Goal: Answer question/provide support: Share knowledge or assist other users

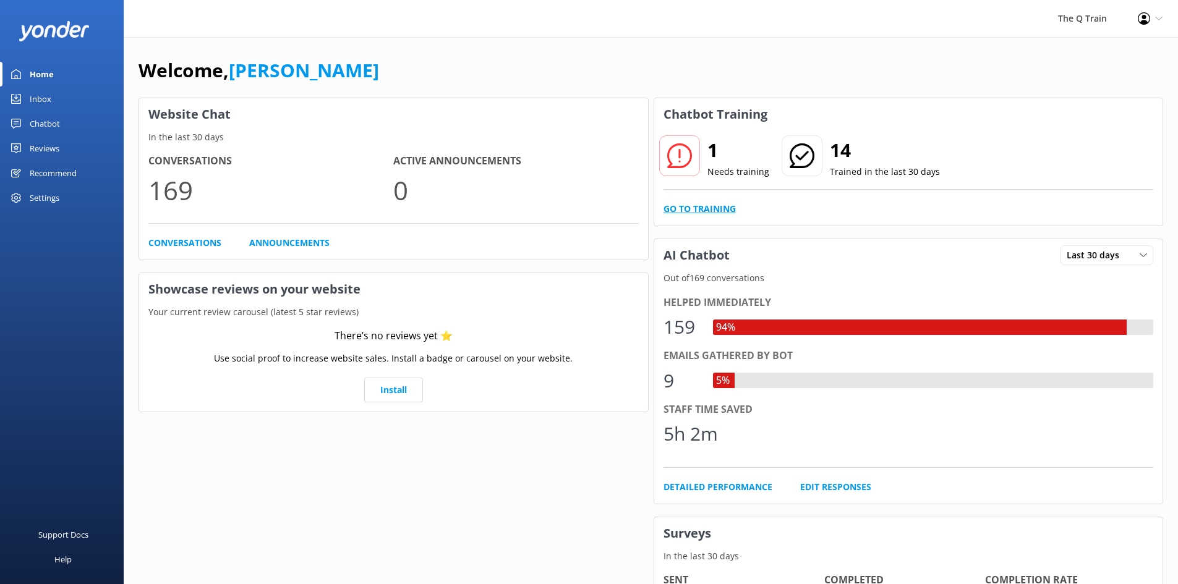
click at [717, 207] on link "Go to Training" at bounding box center [699, 209] width 72 height 14
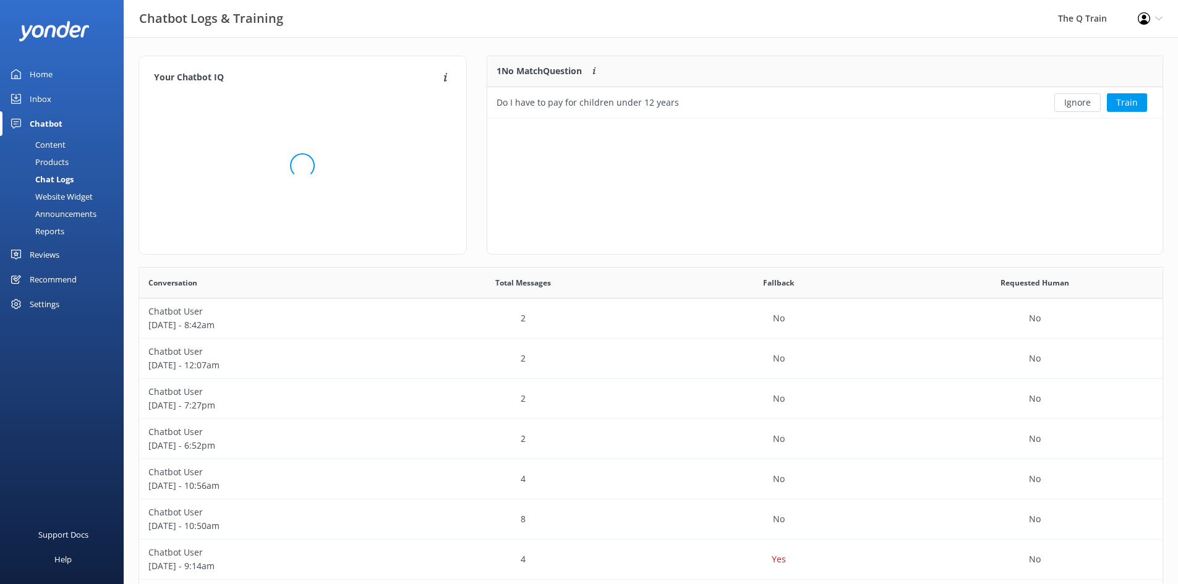
scroll to position [53, 666]
click at [1124, 102] on button "Train" at bounding box center [1127, 102] width 40 height 19
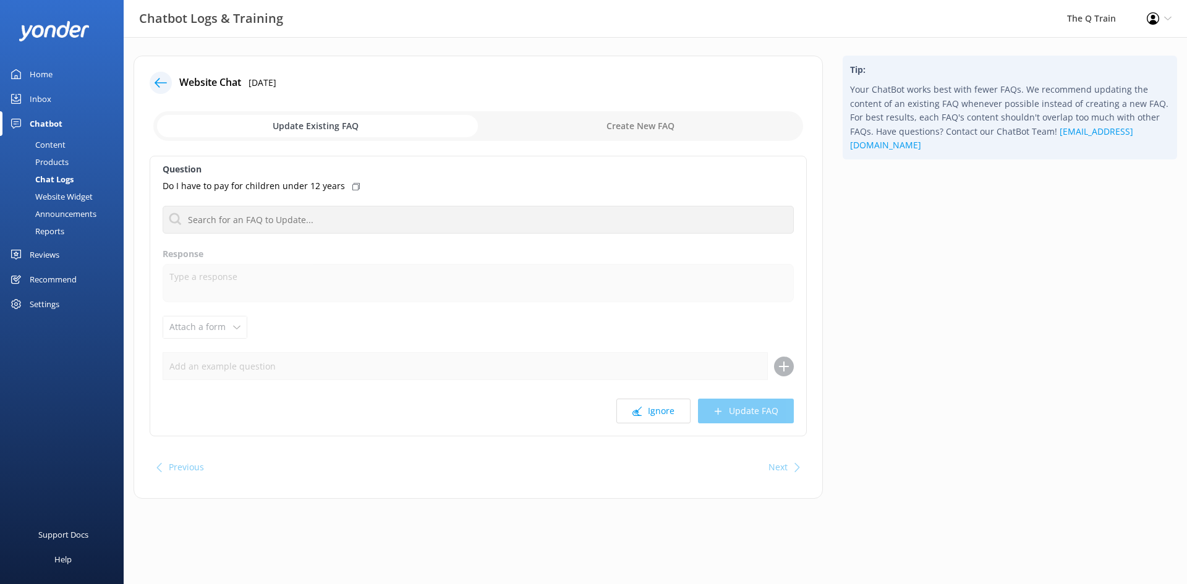
click at [352, 187] on icon at bounding box center [355, 186] width 7 height 7
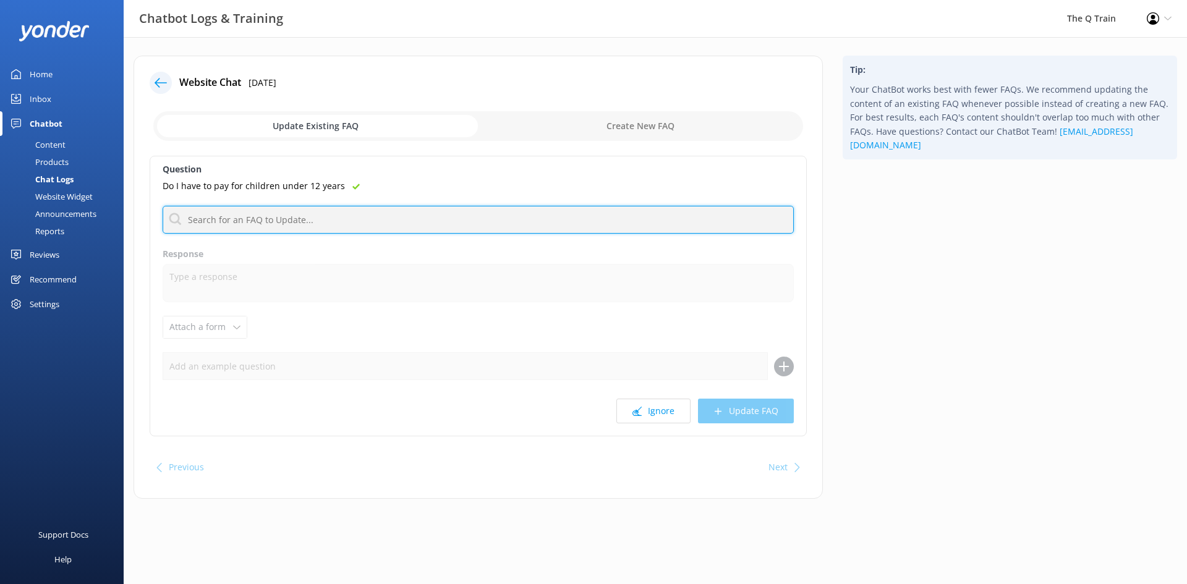
click at [345, 222] on input "text" at bounding box center [478, 220] width 631 height 28
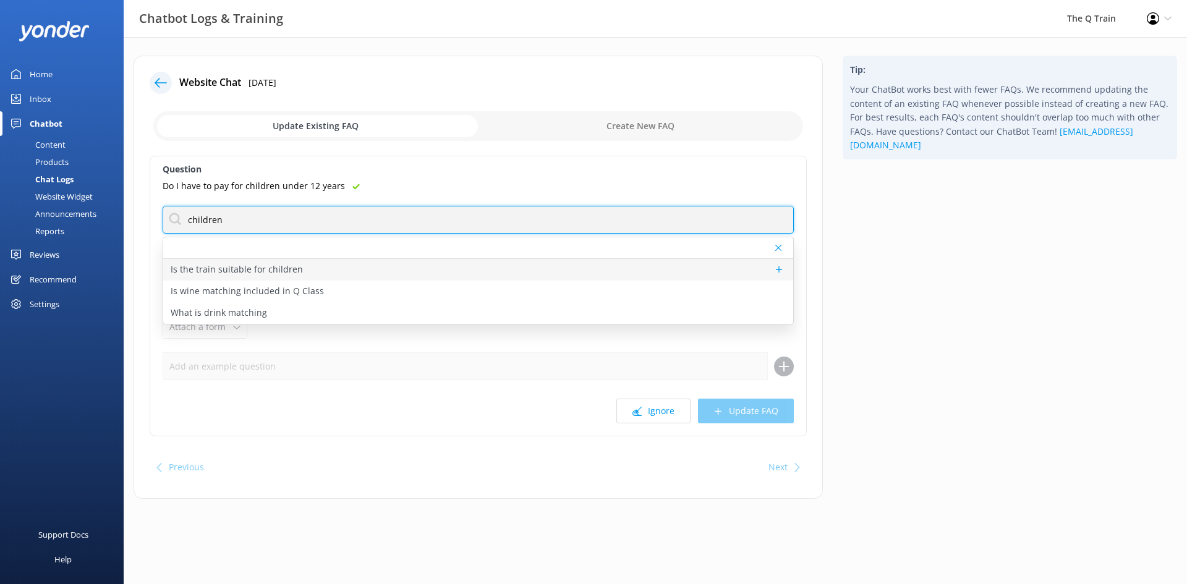
type input "children"
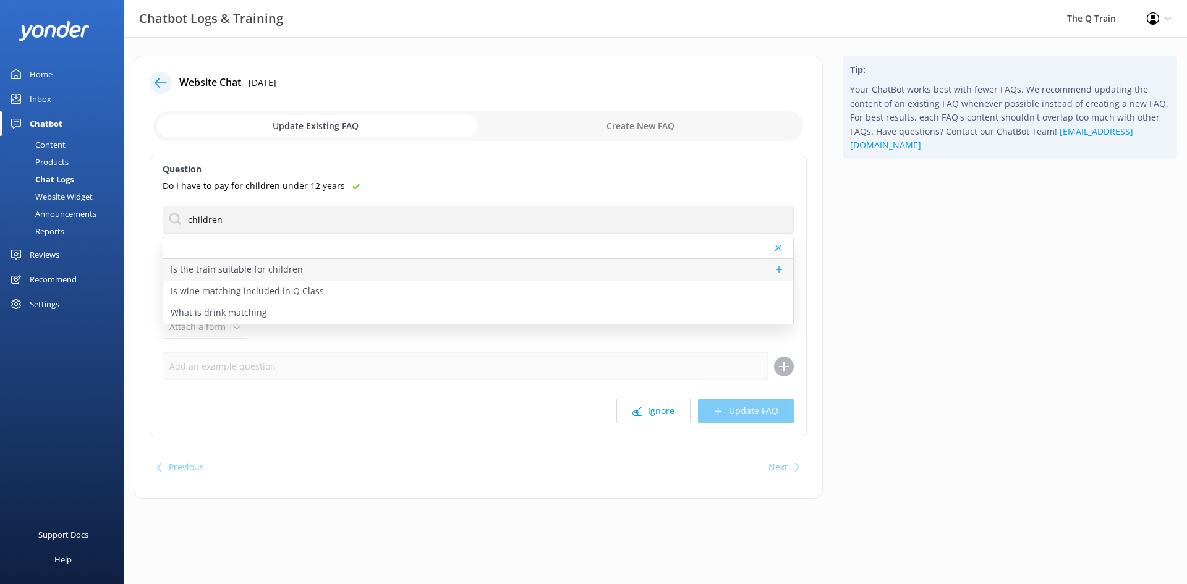
click at [277, 271] on p "Is the train suitable for children" at bounding box center [237, 270] width 132 height 14
type textarea "The Q Train is designed as a refined dining experience for adults. While we don…"
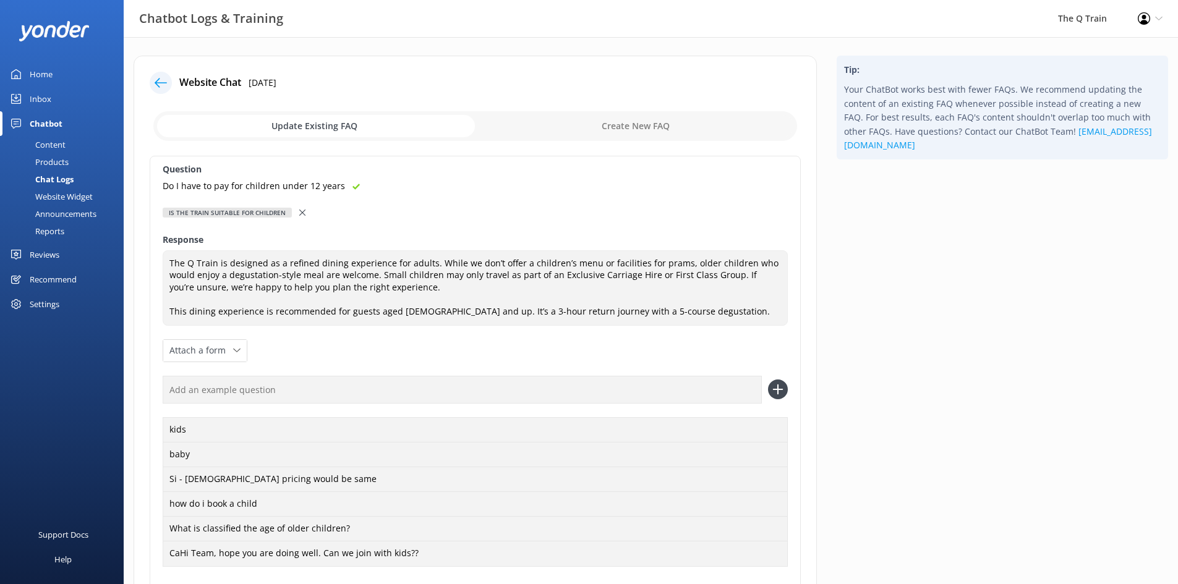
click at [320, 127] on input "checkbox" at bounding box center [475, 126] width 644 height 30
checkbox input "true"
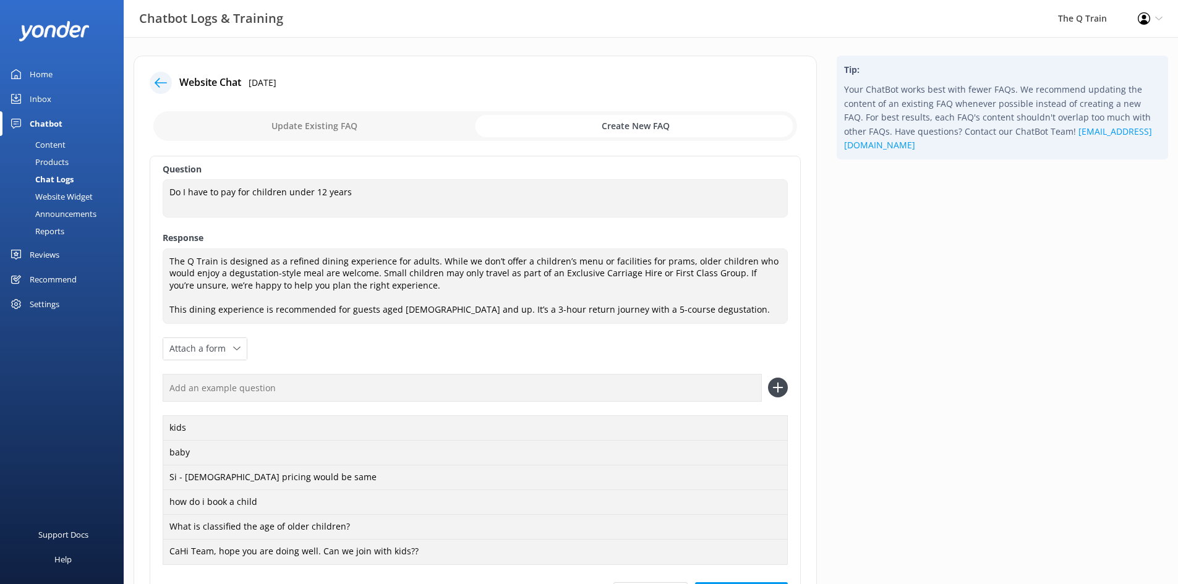
click at [160, 81] on icon at bounding box center [161, 83] width 12 height 12
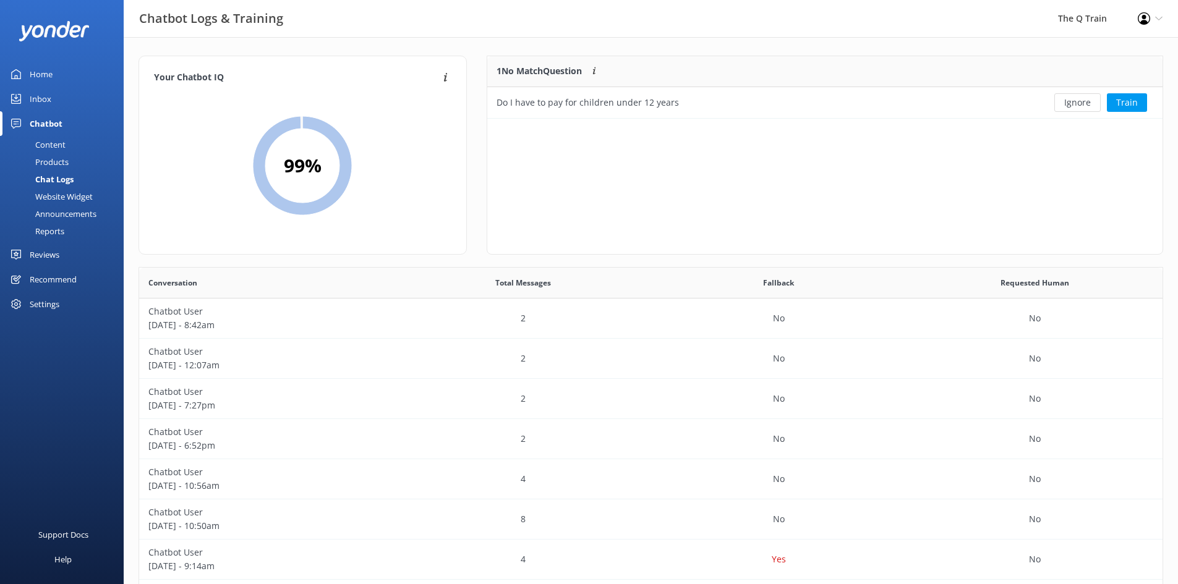
scroll to position [53, 666]
click at [1123, 104] on button "Train" at bounding box center [1127, 102] width 40 height 19
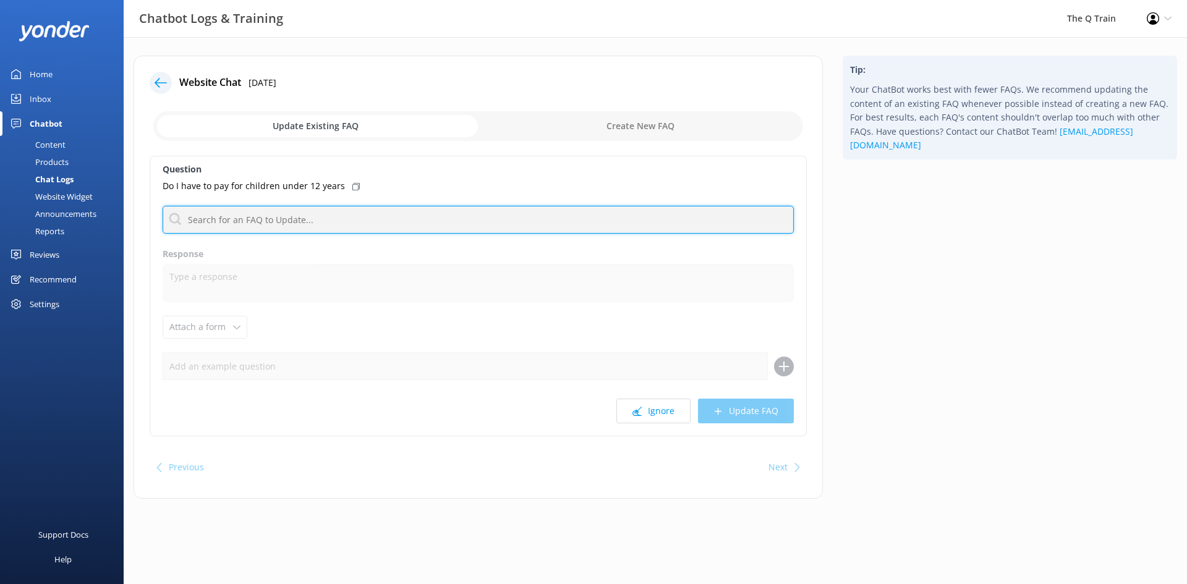
click at [234, 223] on input "text" at bounding box center [478, 220] width 631 height 28
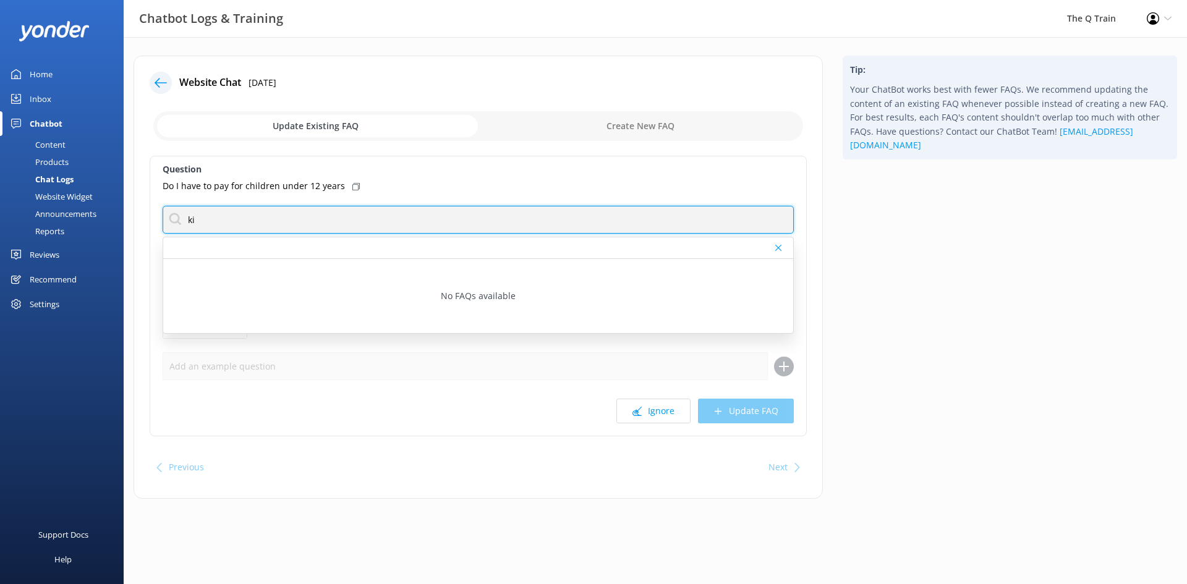
type input "k"
type input "c"
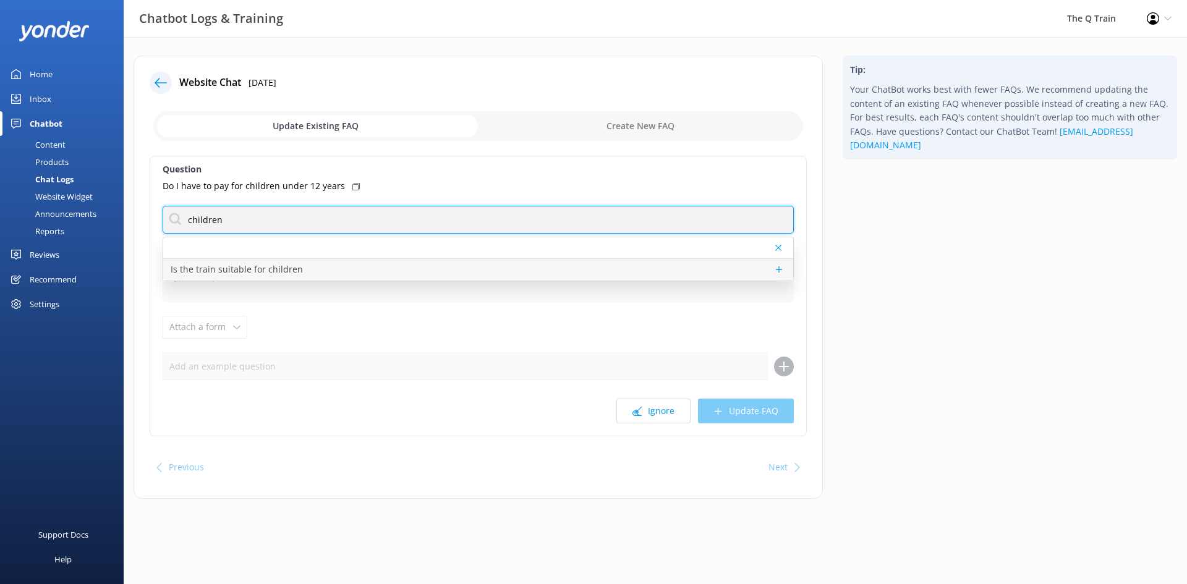
type input "children"
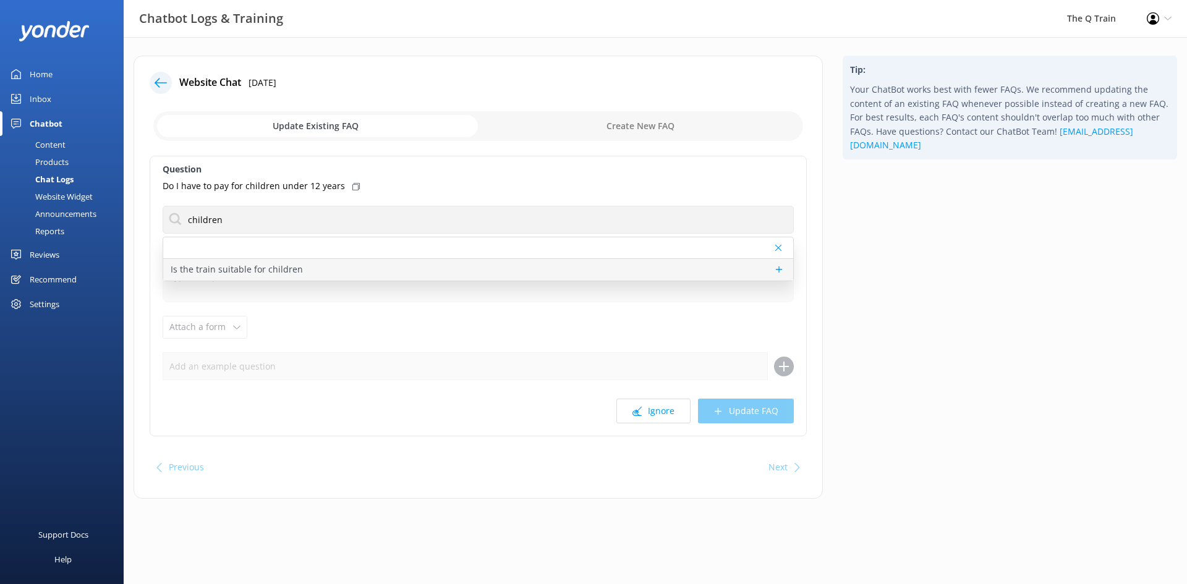
click at [286, 271] on p "Is the train suitable for children" at bounding box center [237, 270] width 132 height 14
type textarea "The Q Train is designed as a refined dining experience for adults. While we don…"
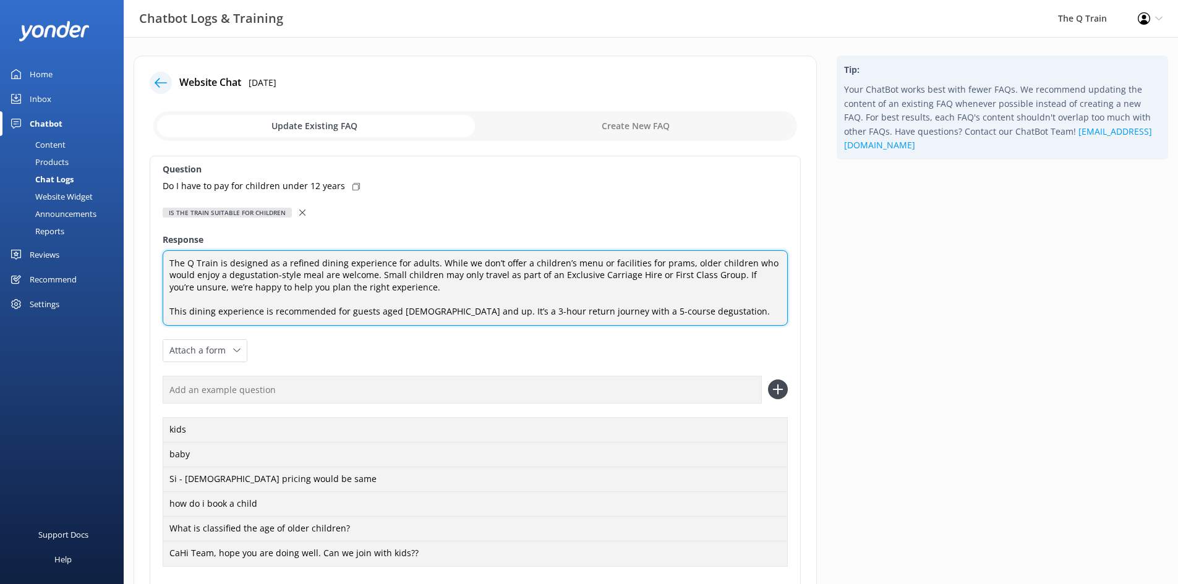
drag, startPoint x: 237, startPoint y: 288, endPoint x: 438, endPoint y: 289, distance: 201.0
click at [438, 289] on textarea "The Q Train is designed as a refined dining experience for adults. While we don…" at bounding box center [475, 287] width 625 height 75
drag, startPoint x: 184, startPoint y: 308, endPoint x: 678, endPoint y: 309, distance: 494.0
click at [678, 309] on textarea "The Q Train is designed as a refined dining experience for adults. While we don…" at bounding box center [475, 287] width 625 height 75
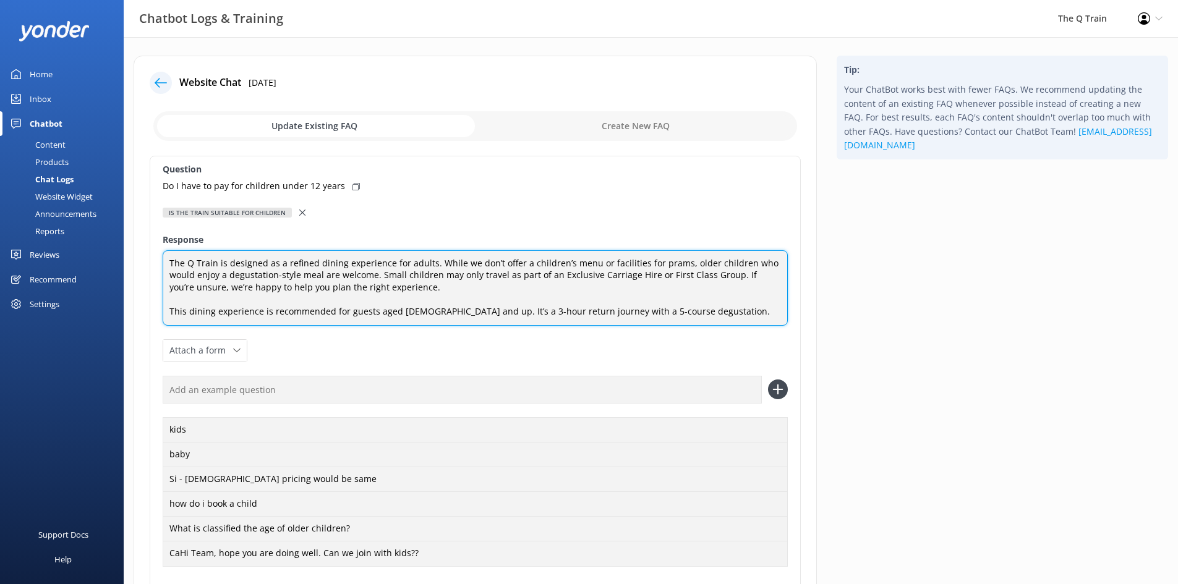
click at [684, 309] on textarea "The Q Train is designed as a refined dining experience for adults. While we don…" at bounding box center [475, 287] width 625 height 75
drag, startPoint x: 577, startPoint y: 264, endPoint x: 754, endPoint y: 288, distance: 179.0
click at [754, 288] on textarea "The Q Train is designed as a refined dining experience for adults. While we don…" at bounding box center [475, 287] width 625 height 75
click at [476, 285] on textarea "The Q Train is designed as a refined dining experience for adults. While we don…" at bounding box center [475, 287] width 625 height 75
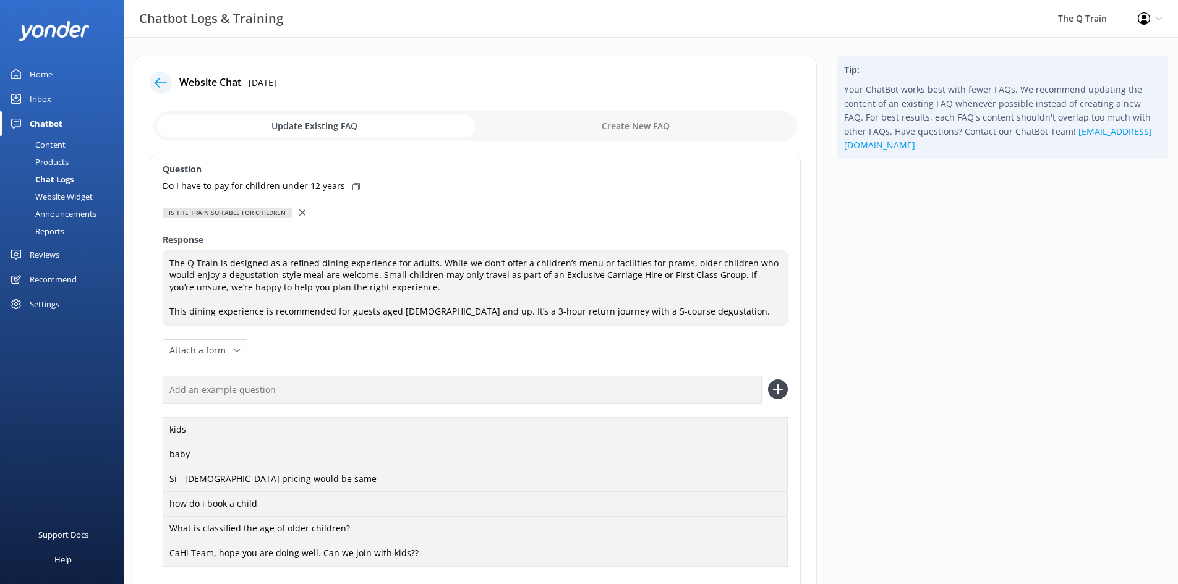
click at [352, 186] on icon at bounding box center [355, 186] width 7 height 7
click at [321, 389] on input "text" at bounding box center [462, 390] width 599 height 28
paste input "Do I have to pay for children under 12 years"
type input "Do I have to pay for children under 12 years"
click at [775, 386] on icon at bounding box center [778, 390] width 20 height 20
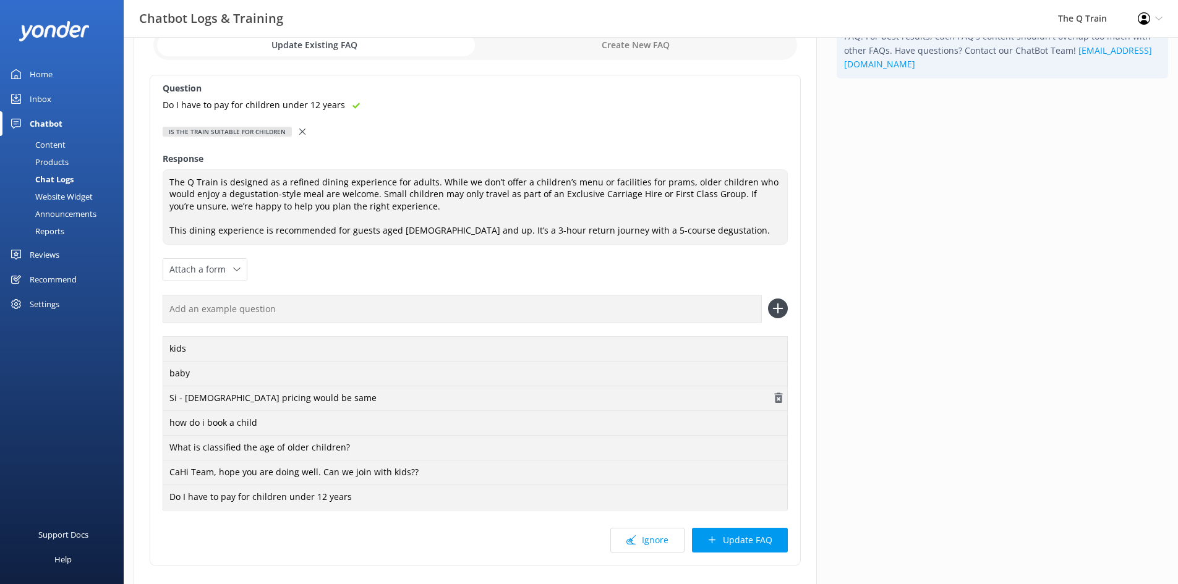
scroll to position [162, 0]
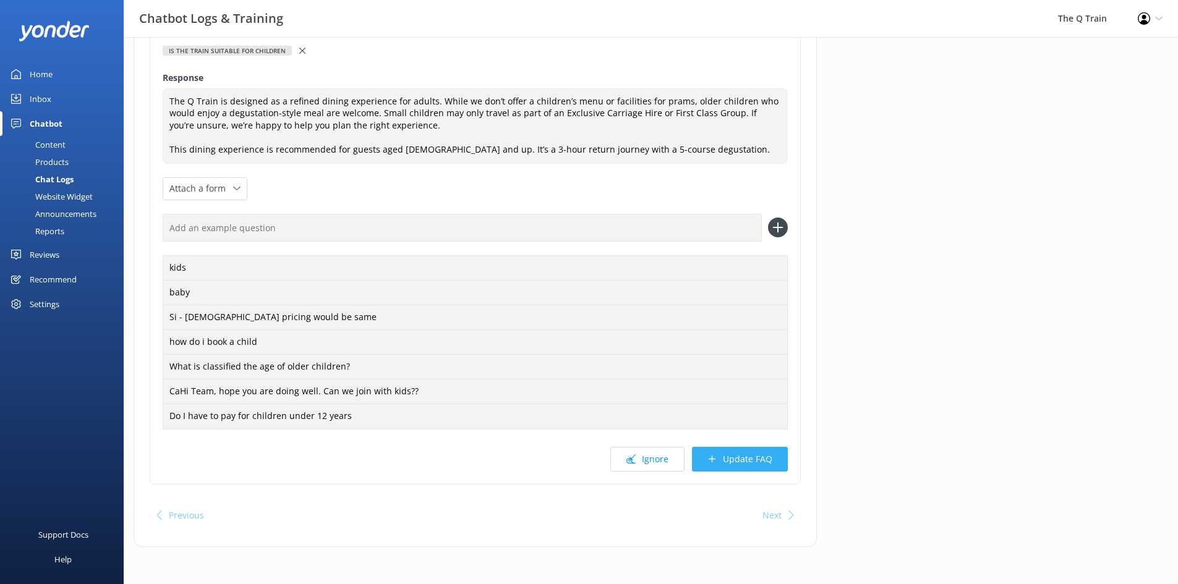
click at [749, 459] on button "Update FAQ" at bounding box center [740, 459] width 96 height 25
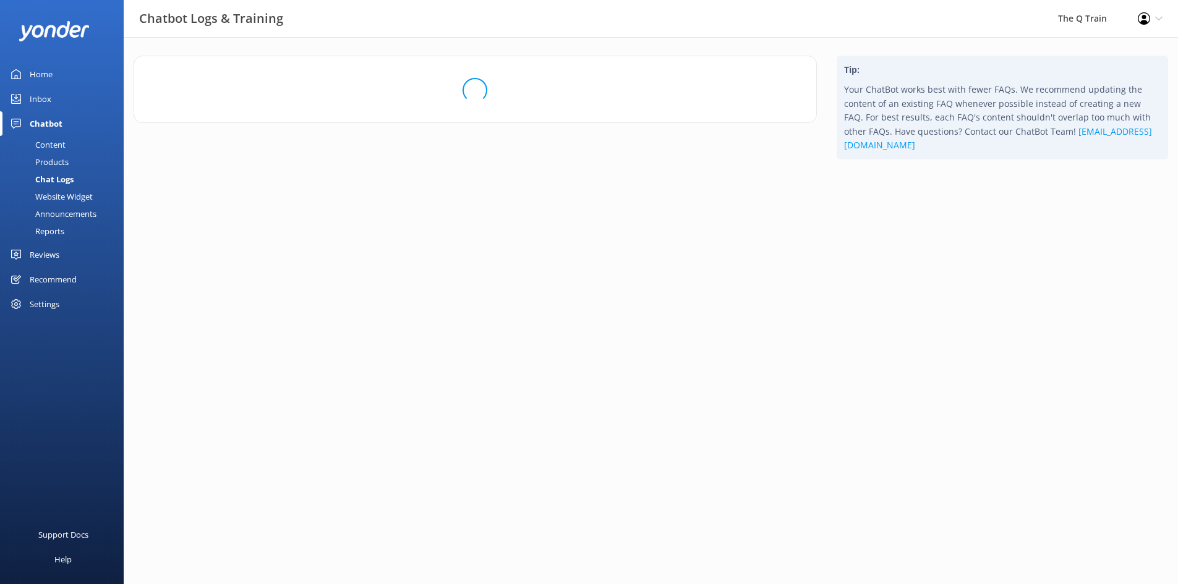
scroll to position [0, 0]
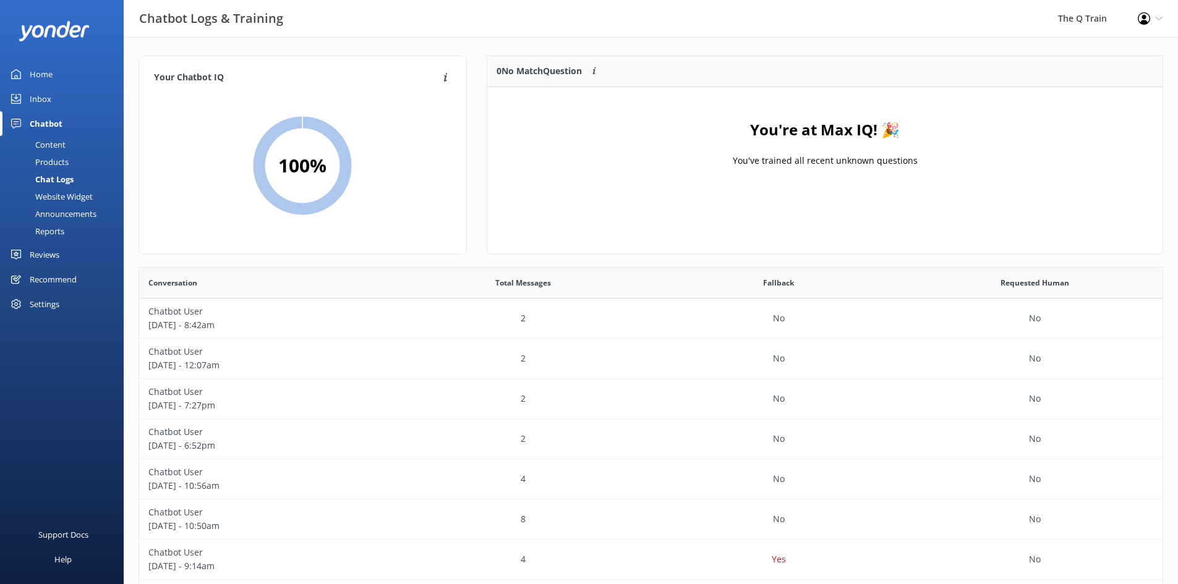
click at [61, 144] on div "Content" at bounding box center [36, 144] width 58 height 17
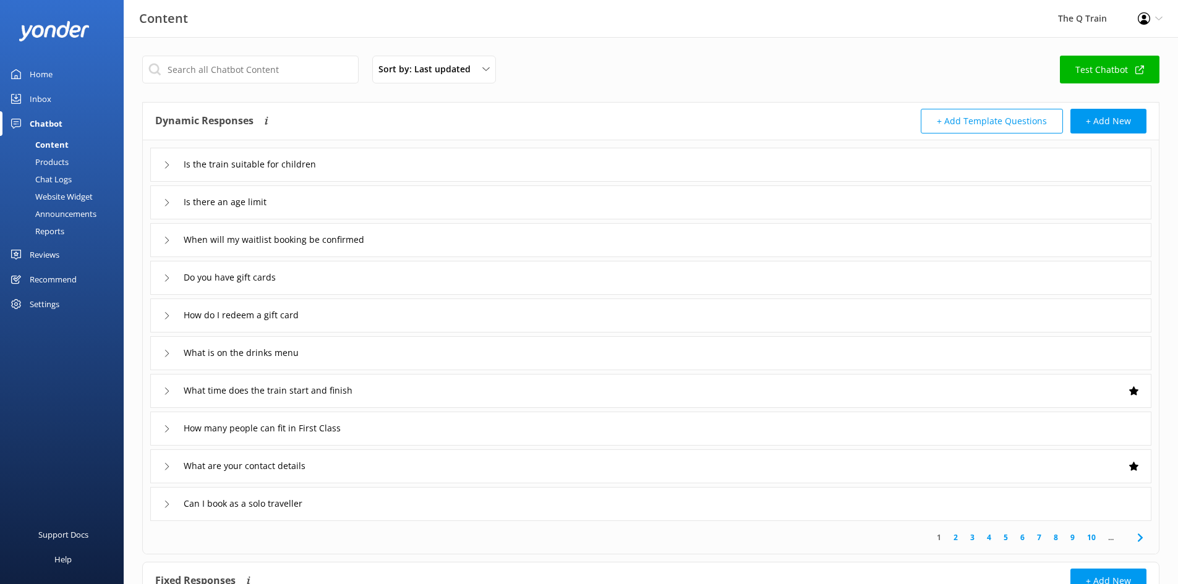
click at [48, 104] on div "Inbox" at bounding box center [41, 99] width 22 height 25
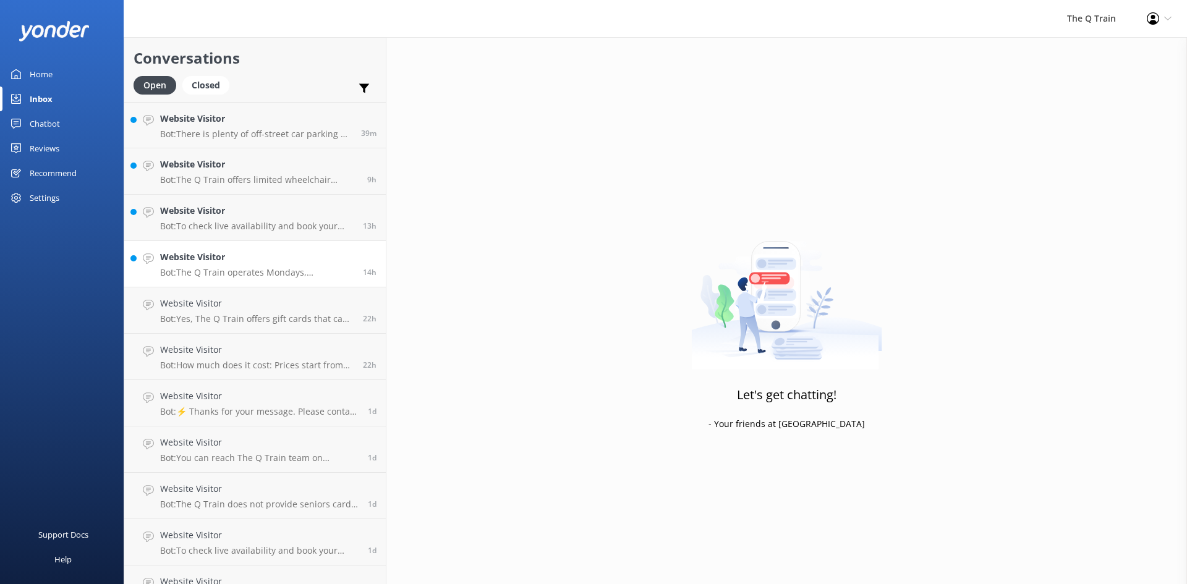
click at [214, 267] on p "Bot: The Q Train operates Mondays, Thursdays, Fridays, Saturdays, and Sundays a…" at bounding box center [257, 272] width 194 height 11
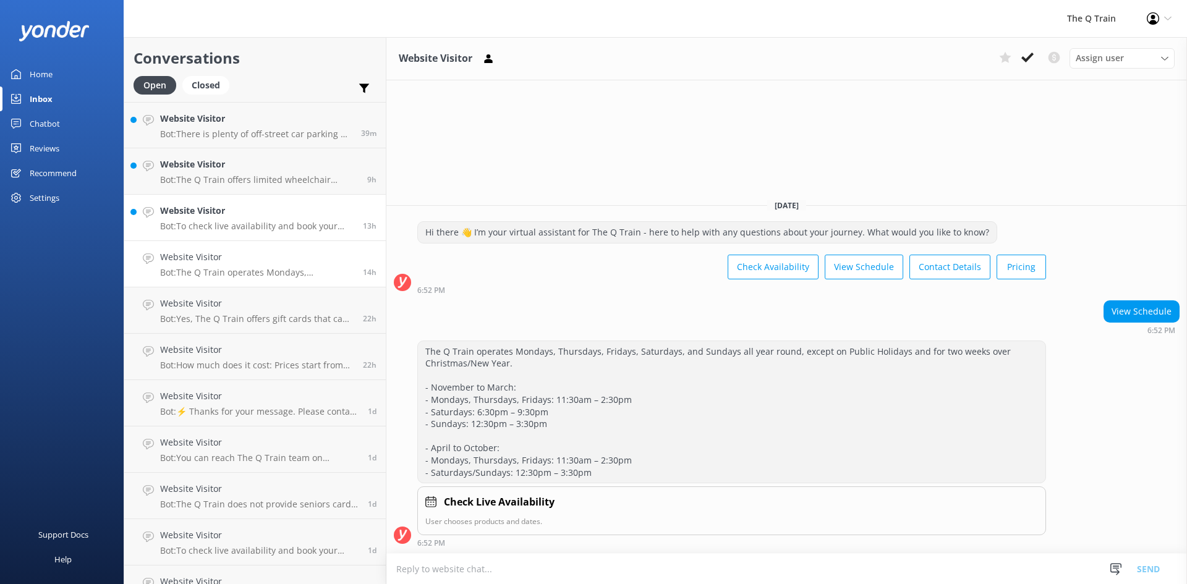
click at [244, 219] on div "Website Visitor Bot: To check live availability and book your experience, pleas…" at bounding box center [257, 217] width 194 height 27
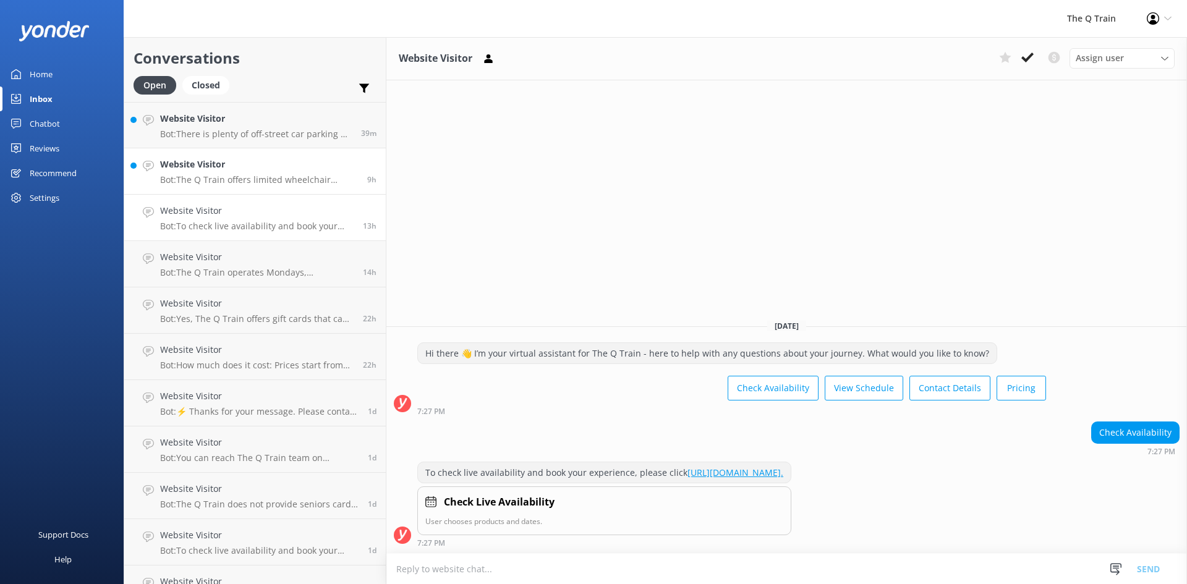
click at [224, 174] on p "Bot: The Q Train offers limited wheelchair access due to the age of our carriag…" at bounding box center [259, 179] width 198 height 11
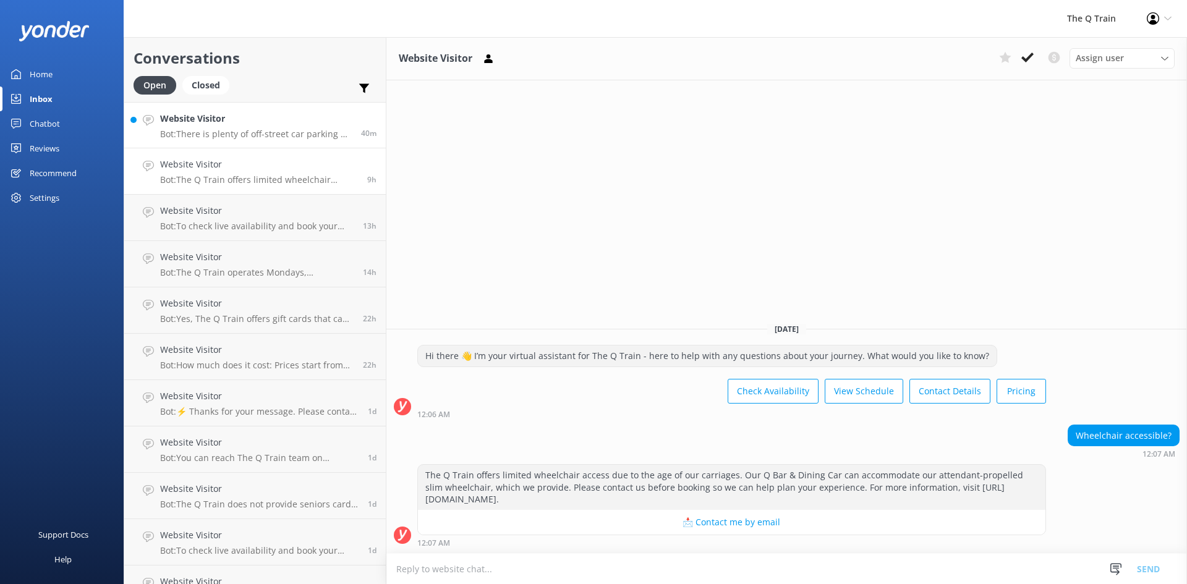
click at [239, 134] on p "Bot: There is plenty of off-street car parking at [GEOGRAPHIC_DATA], but the ca…" at bounding box center [256, 134] width 192 height 11
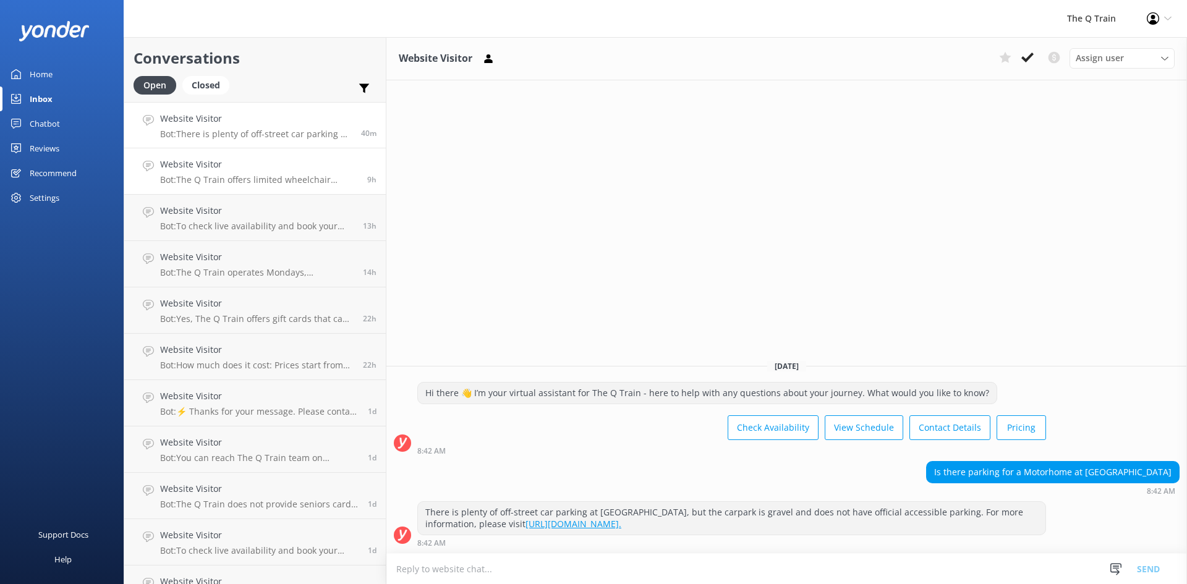
click at [223, 169] on h4 "Website Visitor" at bounding box center [259, 165] width 198 height 14
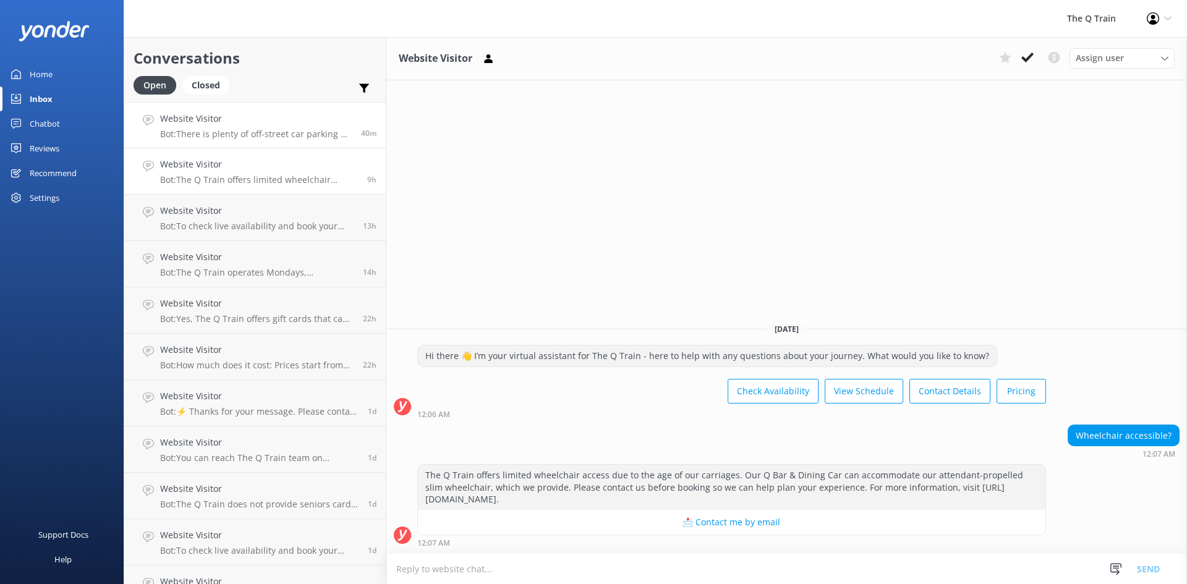
click at [229, 137] on p "Bot: There is plenty of off-street car parking at [GEOGRAPHIC_DATA], but the ca…" at bounding box center [256, 134] width 192 height 11
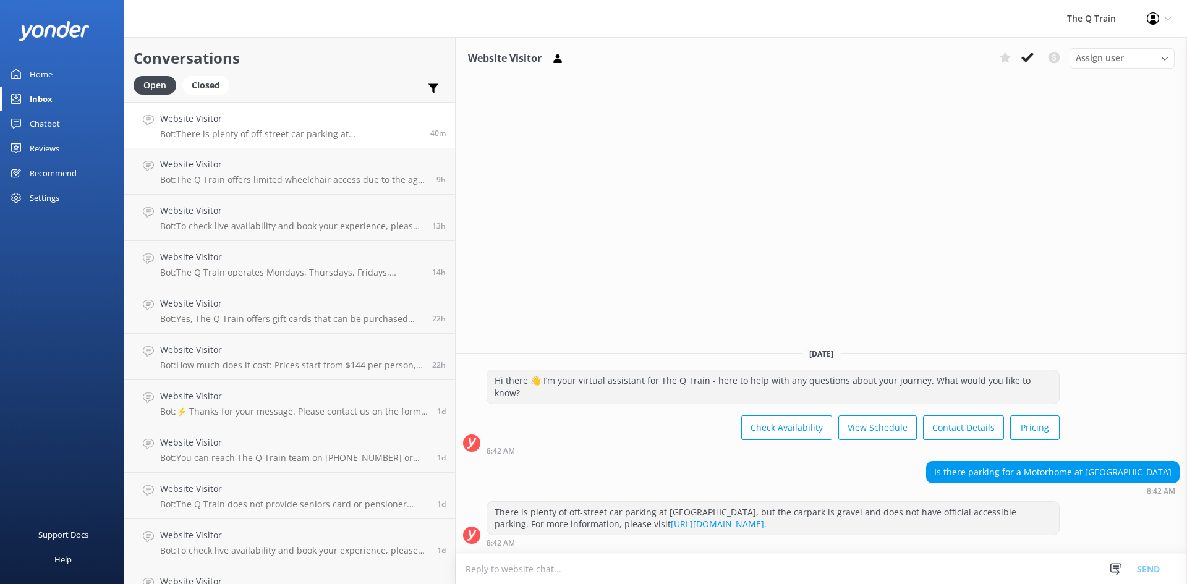
click at [36, 77] on div "Home" at bounding box center [41, 74] width 23 height 25
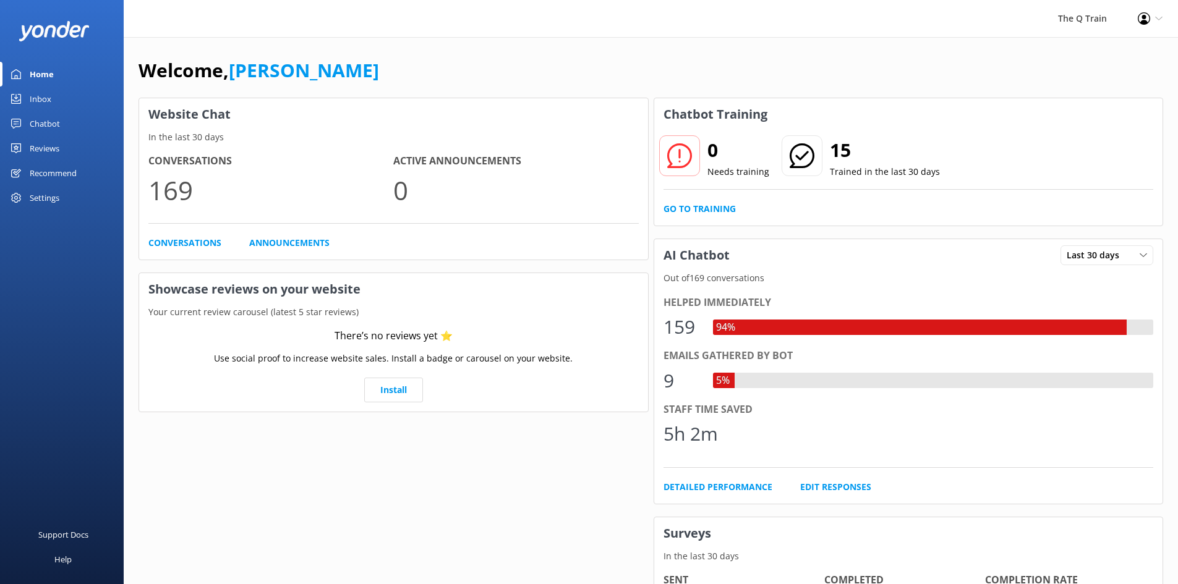
click at [46, 75] on div "Home" at bounding box center [42, 74] width 24 height 25
click at [473, 72] on div "Welcome, [PERSON_NAME]" at bounding box center [650, 77] width 1025 height 42
click at [46, 122] on div "Chatbot" at bounding box center [45, 123] width 30 height 25
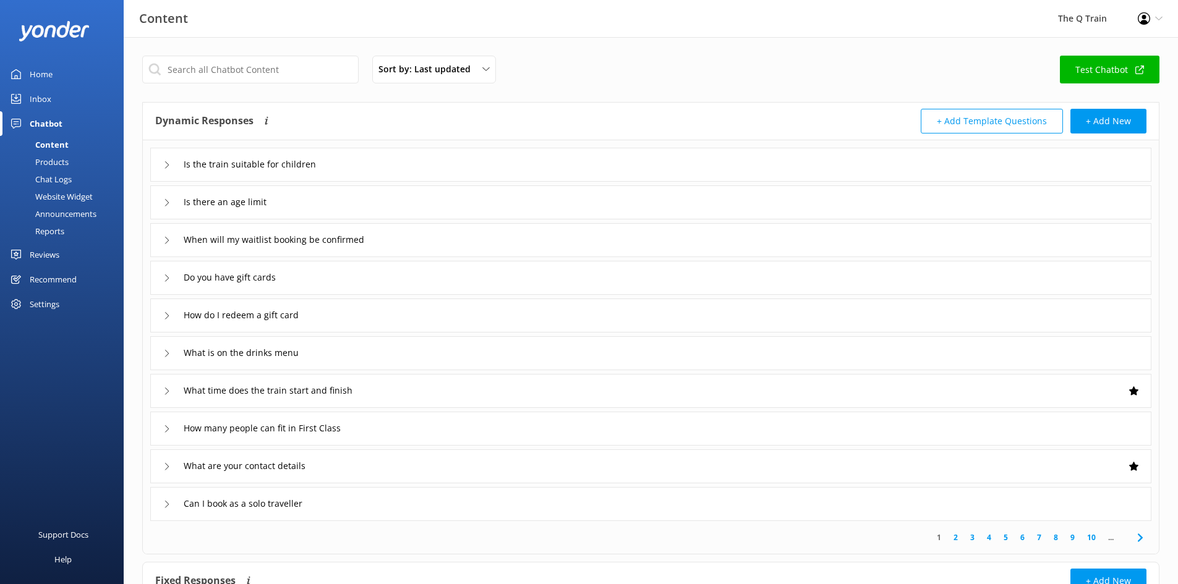
click at [56, 229] on div "Reports" at bounding box center [35, 231] width 57 height 17
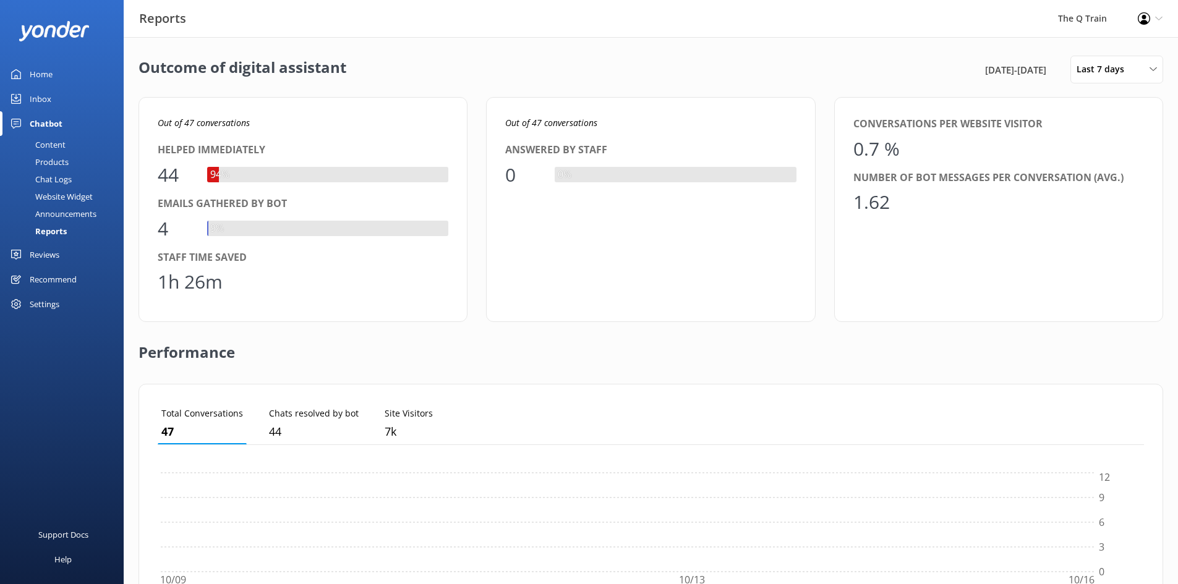
scroll to position [115, 977]
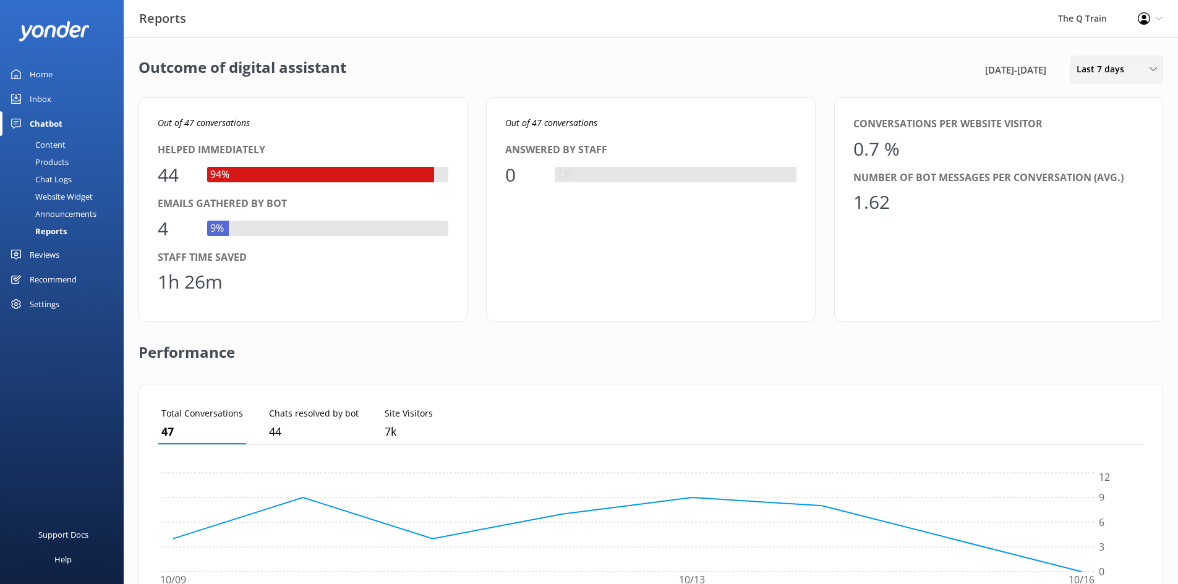
click at [1119, 72] on span "Last 7 days" at bounding box center [1103, 69] width 55 height 14
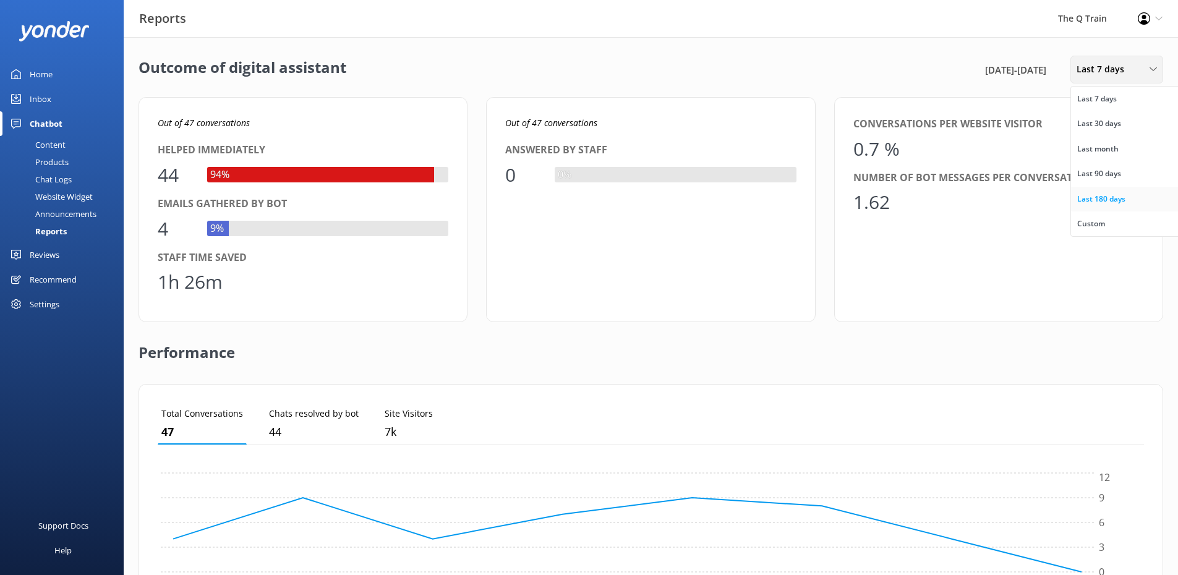
click at [1116, 198] on div "Last 180 days" at bounding box center [1101, 199] width 48 height 12
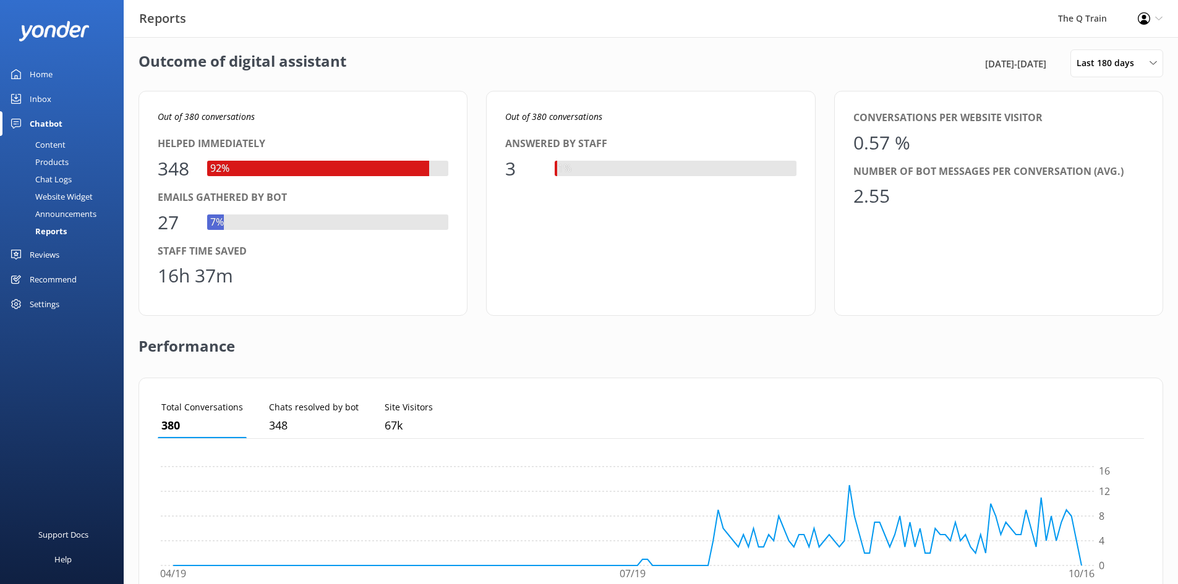
scroll to position [0, 0]
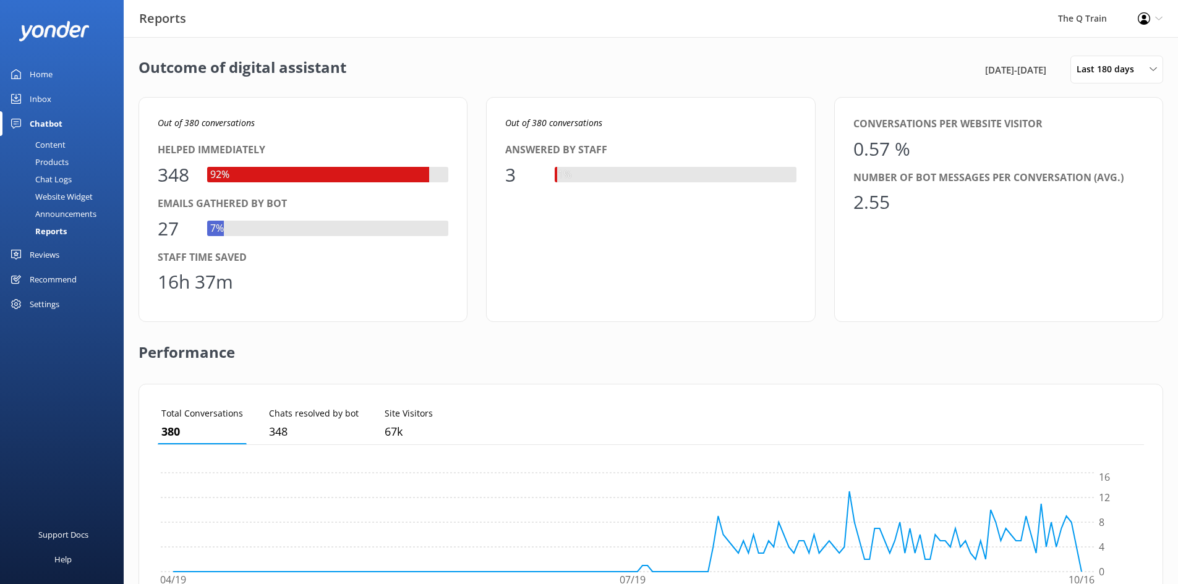
click at [45, 77] on div "Home" at bounding box center [41, 74] width 23 height 25
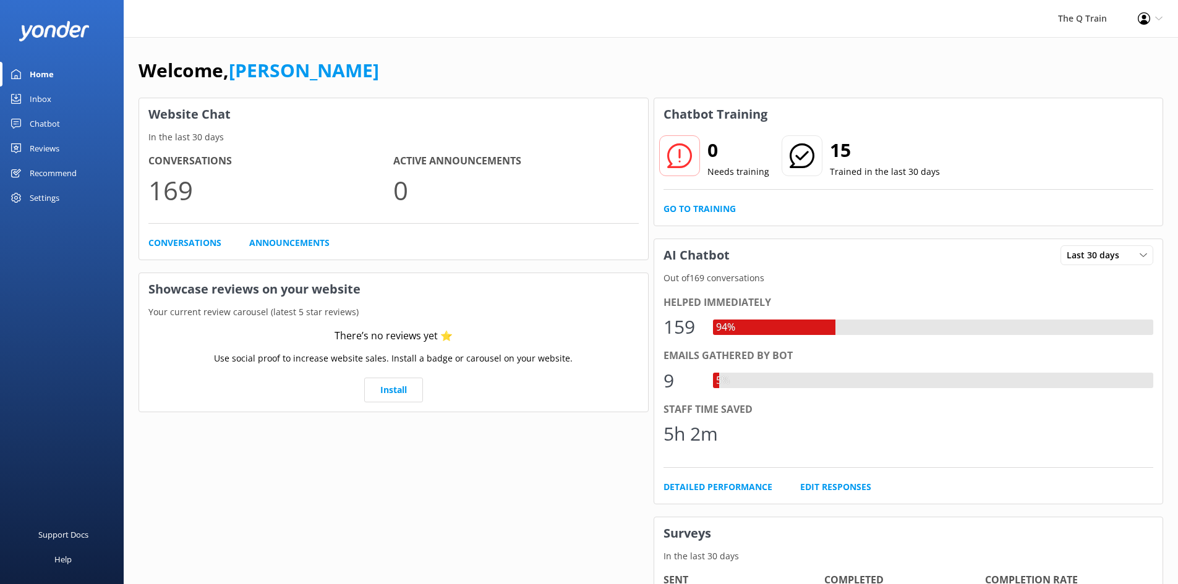
click at [475, 43] on div "Welcome, [PERSON_NAME] Website Chat In the last 30 days Conversations 169 Activ…" at bounding box center [651, 425] width 1054 height 777
